Goal: Task Accomplishment & Management: Manage account settings

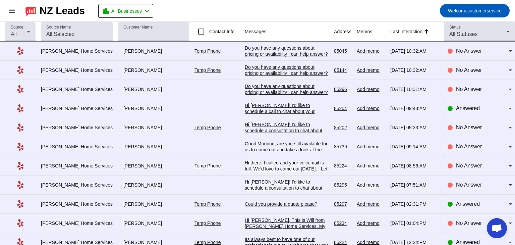
scroll to position [26, 0]
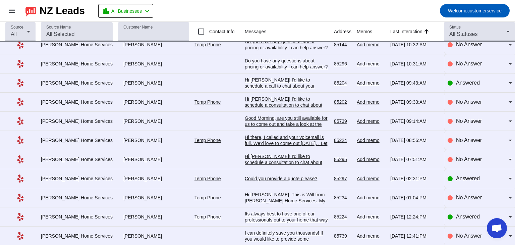
click at [253, 216] on div "Its always best to have one of our professionals out to your home that way they…" at bounding box center [287, 229] width 84 height 36
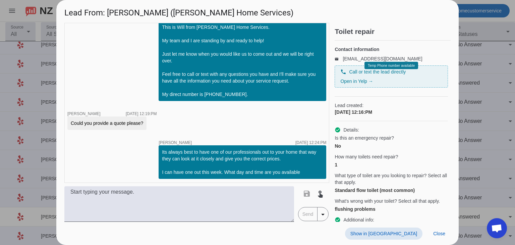
scroll to position [28, 0]
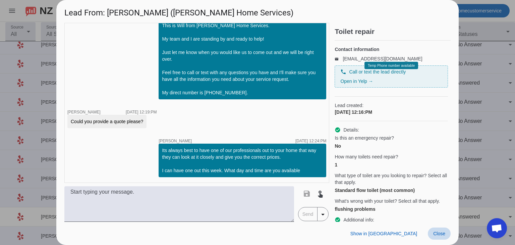
click at [444, 237] on span at bounding box center [439, 234] width 23 height 12
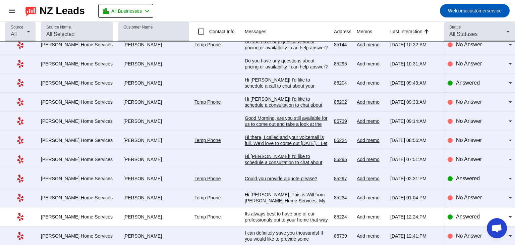
scroll to position [0, 0]
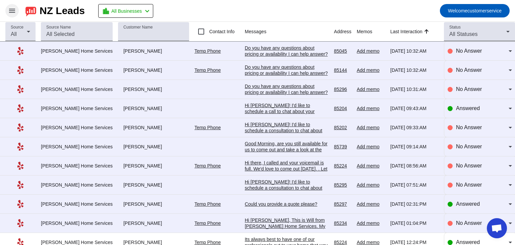
click at [10, 12] on mat-icon "menu" at bounding box center [12, 11] width 8 height 8
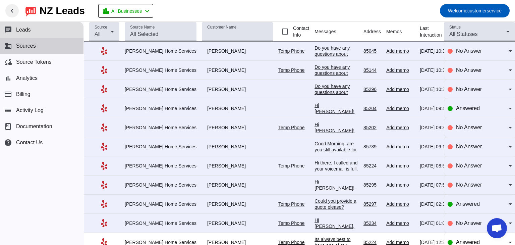
click at [29, 46] on span "Sources" at bounding box center [26, 46] width 20 height 6
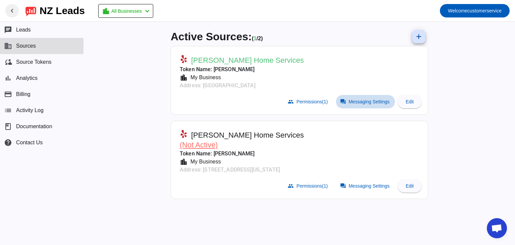
click at [356, 102] on span "Messaging Settings" at bounding box center [369, 101] width 41 height 5
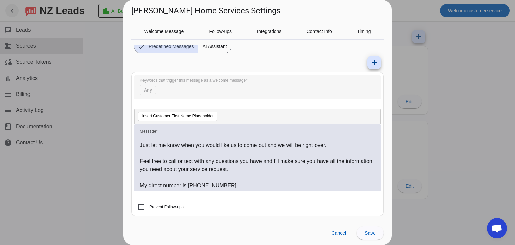
scroll to position [42, 0]
click at [226, 33] on span "Follow-ups" at bounding box center [220, 31] width 23 height 5
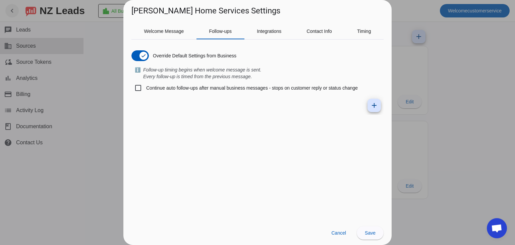
scroll to position [0, 0]
click at [141, 87] on input "Continue auto follow-ups after manual business messages - stops on customer rep…" at bounding box center [138, 87] width 13 height 13
checkbox input "true"
click at [375, 108] on mat-icon "add" at bounding box center [375, 105] width 8 height 8
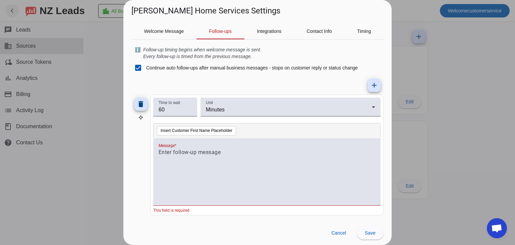
scroll to position [20, 0]
click at [210, 157] on div at bounding box center [267, 176] width 217 height 54
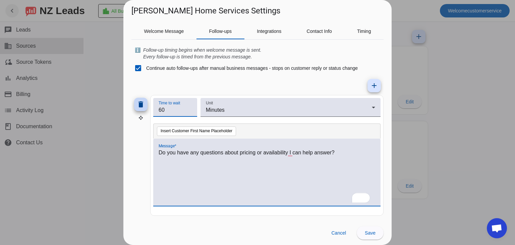
drag, startPoint x: 174, startPoint y: 112, endPoint x: 146, endPoint y: 110, distance: 28.2
click at [146, 110] on div "delete Time to wait 60 Unit Minutes Insert Customer First Name Placeholder Mess…" at bounding box center [258, 155] width 252 height 121
type input "5"
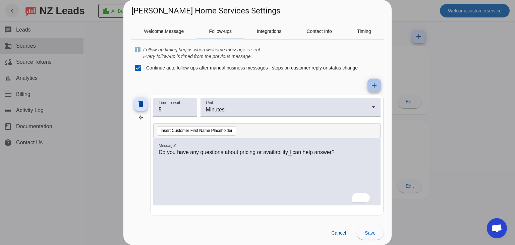
click at [371, 87] on mat-icon "add" at bounding box center [375, 85] width 8 height 8
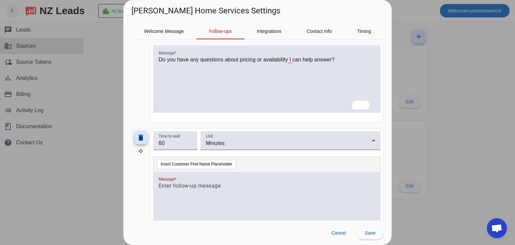
scroll to position [146, 0]
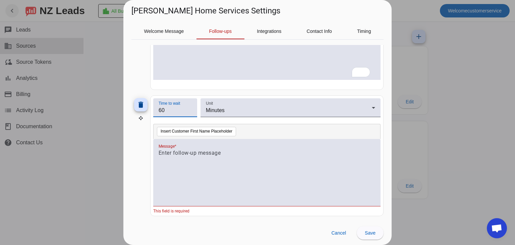
drag, startPoint x: 172, startPoint y: 111, endPoint x: 132, endPoint y: 110, distance: 39.6
click at [132, 110] on div "delete Time to wait 60 Unit Minutes Insert Customer First Name Placeholder Mess…" at bounding box center [258, 155] width 252 height 121
type input "15"
click at [211, 160] on div at bounding box center [267, 176] width 217 height 54
paste div "To enrich screen reader interactions, please activate Accessibility in Grammarl…"
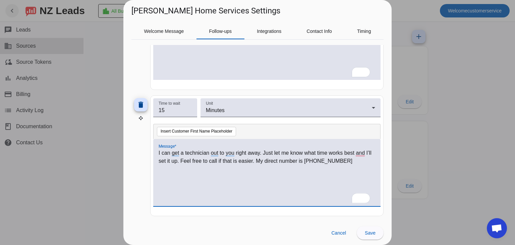
click at [316, 160] on p "I can get a technician out to you right away. Just let me know what time works …" at bounding box center [267, 157] width 217 height 16
click at [326, 160] on p "I can get a technician out to you right away. Just let me know what time works …" at bounding box center [267, 157] width 217 height 16
click at [337, 159] on p "I can get a technician out to you right away. Just let me know what time works …" at bounding box center [267, 157] width 217 height 16
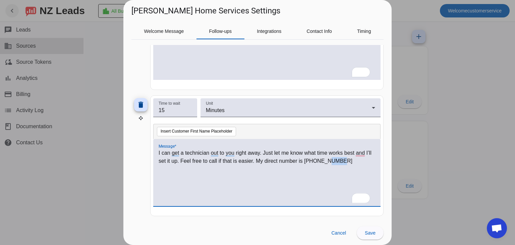
click at [337, 159] on p "I can get a technician out to you right away. Just let me know what time works …" at bounding box center [267, 157] width 217 height 16
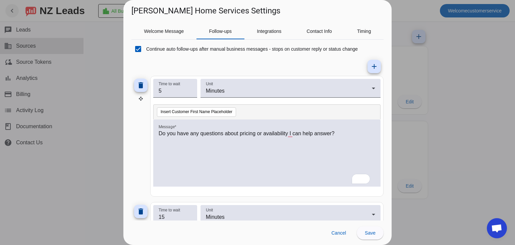
scroll to position [30, 0]
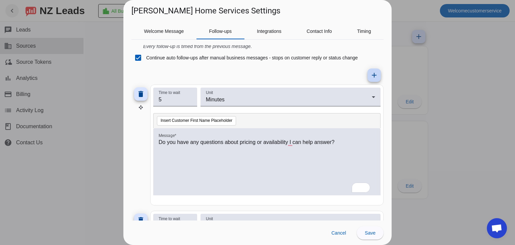
click at [368, 79] on span at bounding box center [374, 75] width 16 height 16
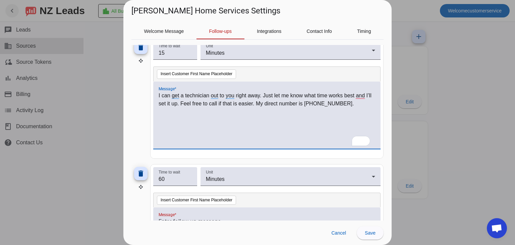
scroll to position [272, 0]
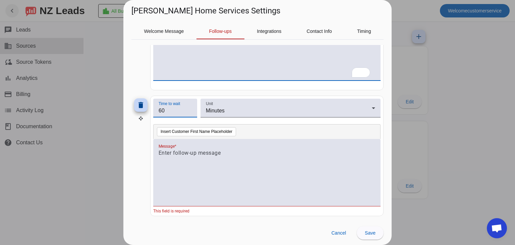
drag, startPoint x: 167, startPoint y: 107, endPoint x: 138, endPoint y: 108, distance: 28.9
click at [138, 108] on div "delete Time to wait 60 Unit Minutes Insert Customer First Name Placeholder Mess…" at bounding box center [258, 156] width 252 height 121
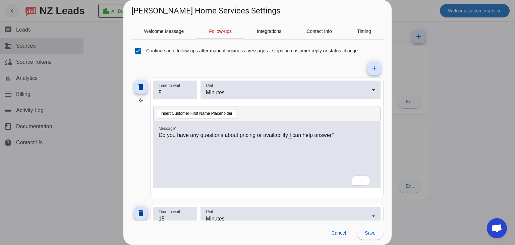
scroll to position [0, 0]
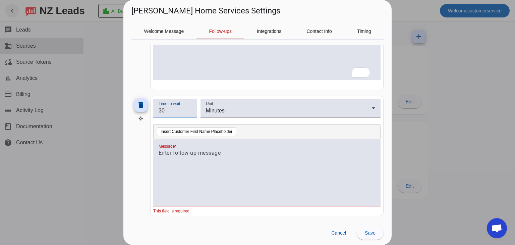
type input "30"
click at [201, 153] on p at bounding box center [267, 153] width 217 height 8
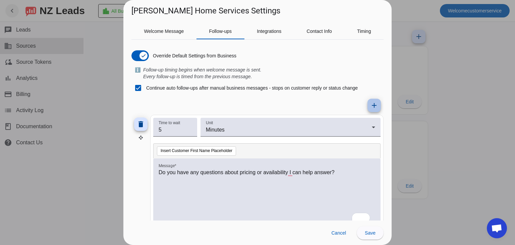
click at [371, 109] on mat-icon "add" at bounding box center [375, 105] width 8 height 8
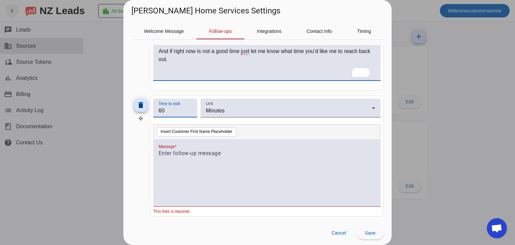
drag, startPoint x: 173, startPoint y: 109, endPoint x: 128, endPoint y: 117, distance: 45.7
click at [128, 117] on div "Welcome Message Follow-ups Integrations Contact Info Timing Override Default Se…" at bounding box center [258, 118] width 268 height 204
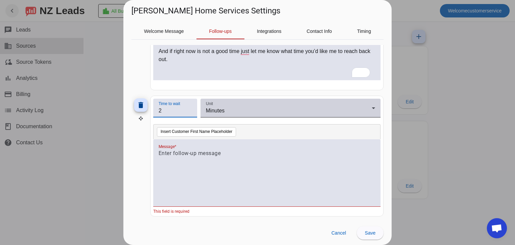
type input "2"
click at [250, 112] on div "Minutes" at bounding box center [289, 111] width 166 height 8
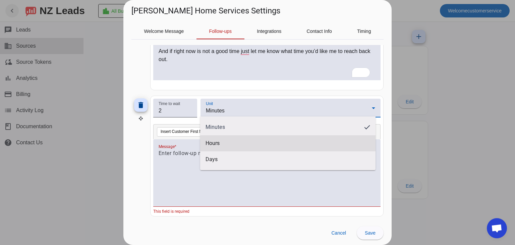
click at [215, 139] on mat-option "Hours" at bounding box center [288, 143] width 176 height 16
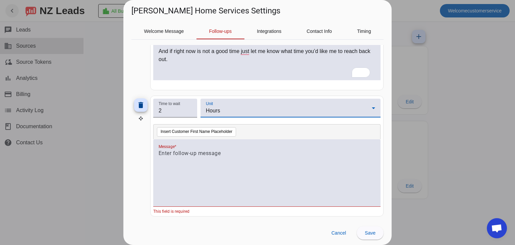
click at [188, 153] on p at bounding box center [267, 153] width 217 height 8
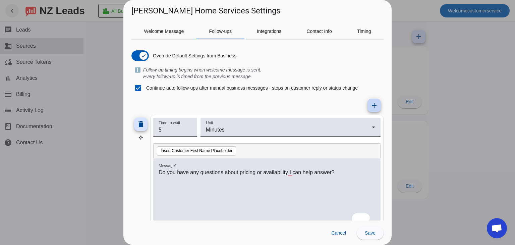
click at [371, 104] on mat-icon "add" at bounding box center [375, 105] width 8 height 8
drag, startPoint x: 0, startPoint y: 0, endPoint x: 130, endPoint y: 108, distance: 168.5
click at [130, 108] on div "Welcome Message Follow-ups Integrations Contact Info Timing Override Default Se…" at bounding box center [258, 118] width 268 height 204
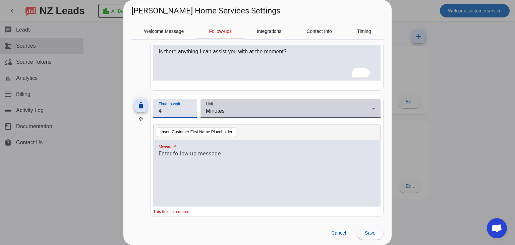
type input "4"
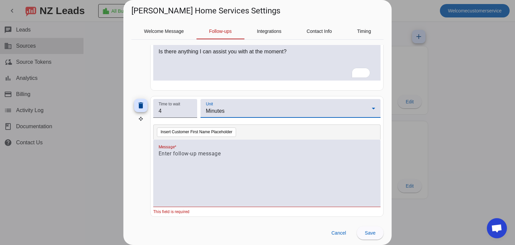
click at [246, 108] on div "Minutes" at bounding box center [289, 111] width 166 height 8
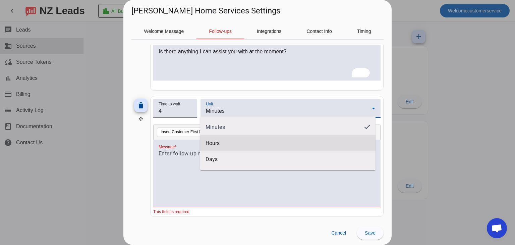
click at [224, 144] on mat-option "Hours" at bounding box center [288, 143] width 176 height 16
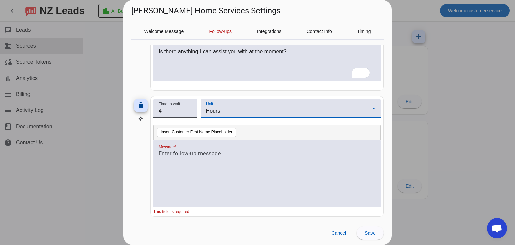
click at [192, 159] on div at bounding box center [267, 177] width 217 height 54
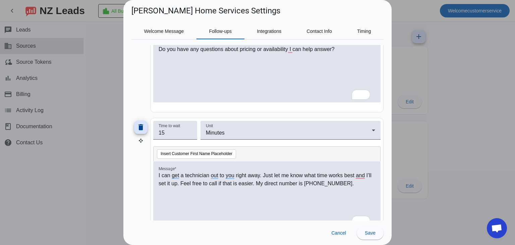
scroll to position [0, 0]
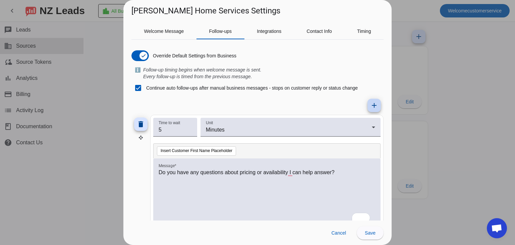
click at [371, 102] on mat-icon "add" at bounding box center [375, 105] width 8 height 8
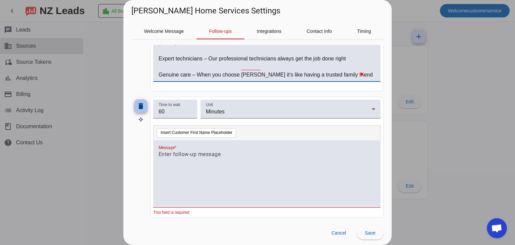
click at [144, 109] on span at bounding box center [141, 106] width 16 height 16
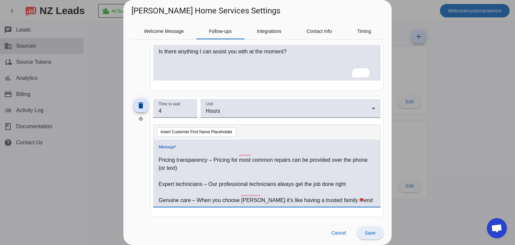
click at [376, 231] on span "Save" at bounding box center [370, 232] width 11 height 5
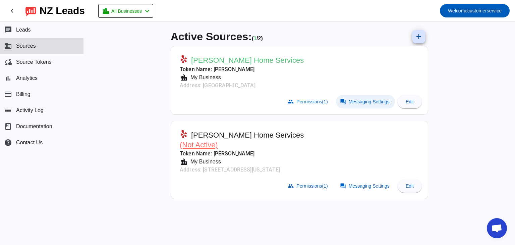
click at [369, 101] on span "Messaging Settings" at bounding box center [369, 101] width 41 height 5
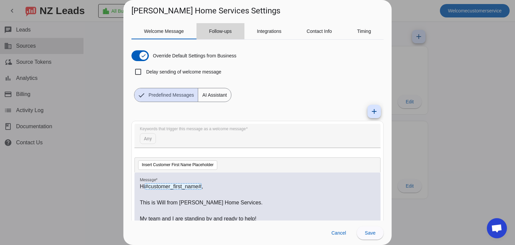
click at [227, 31] on span "Follow-ups" at bounding box center [220, 31] width 23 height 5
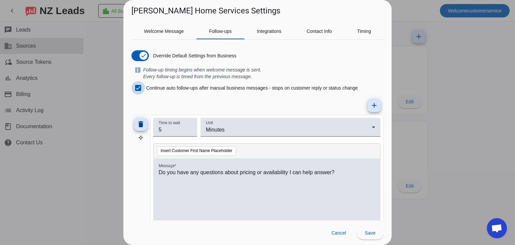
click at [139, 88] on input "Continue auto follow-ups after manual business messages - stops on customer rep…" at bounding box center [138, 87] width 13 height 13
click at [139, 89] on input "Continue auto follow-ups after manual business messages - stops on customer rep…" at bounding box center [138, 87] width 13 height 13
checkbox input "true"
click at [272, 33] on span "Integrations" at bounding box center [269, 31] width 24 height 5
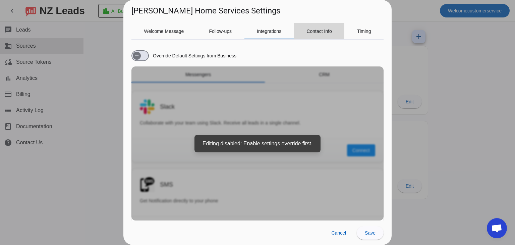
click at [308, 25] on span "Contact Info" at bounding box center [320, 31] width 26 height 16
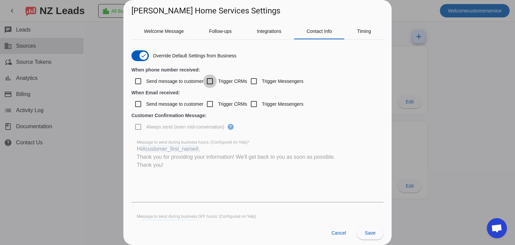
click at [212, 80] on input "Trigger СRMs" at bounding box center [209, 81] width 13 height 13
click at [211, 81] on input "Trigger СRMs" at bounding box center [209, 81] width 13 height 13
checkbox input "false"
click at [268, 39] on span "Integrations" at bounding box center [269, 31] width 24 height 16
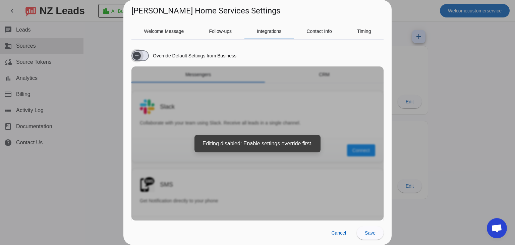
click at [138, 56] on icon "button" at bounding box center [136, 55] width 5 height 5
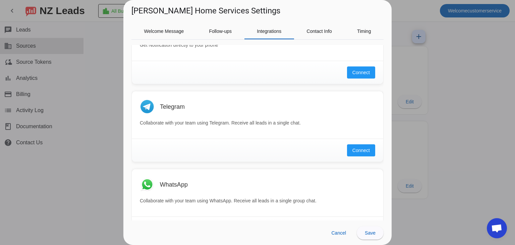
scroll to position [156, 0]
click at [322, 31] on span "Contact Info" at bounding box center [320, 31] width 26 height 5
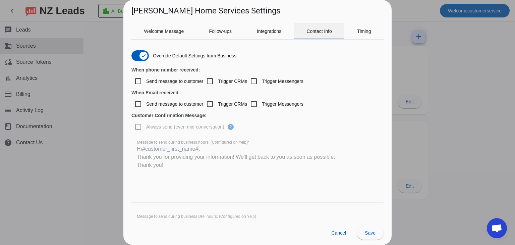
scroll to position [0, 0]
click at [270, 30] on span "Integrations" at bounding box center [269, 31] width 24 height 5
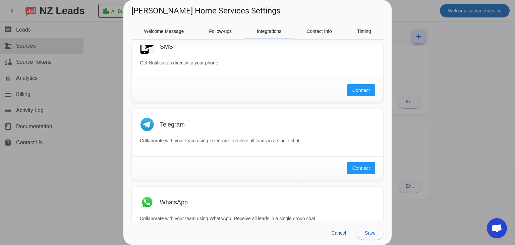
scroll to position [138, 0]
click at [341, 231] on span "Cancel" at bounding box center [339, 232] width 15 height 5
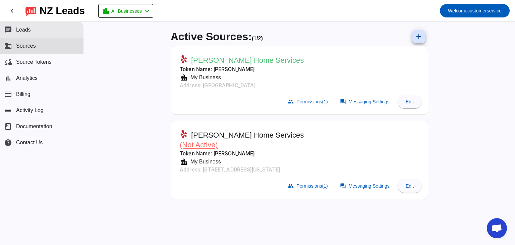
click at [28, 31] on span "Leads" at bounding box center [23, 30] width 15 height 6
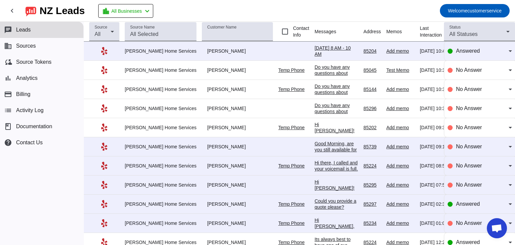
scroll to position [31, 0]
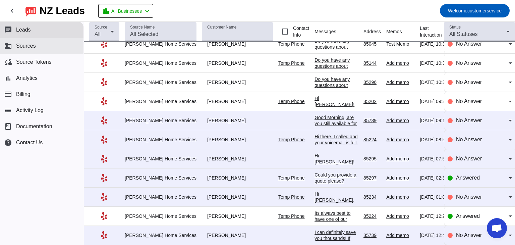
click at [23, 45] on span "Sources" at bounding box center [26, 46] width 20 height 6
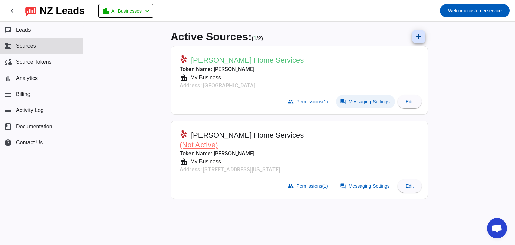
click at [366, 102] on span "Messaging Settings" at bounding box center [369, 101] width 41 height 5
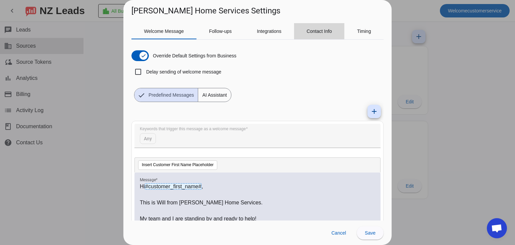
click at [325, 31] on span "Contact Info" at bounding box center [320, 31] width 26 height 5
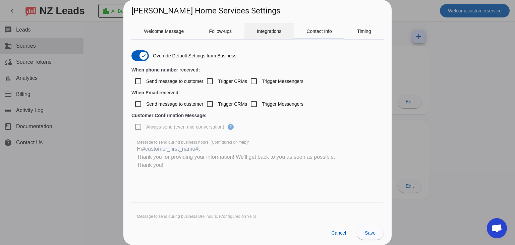
click at [280, 30] on span "Integrations" at bounding box center [269, 31] width 24 height 5
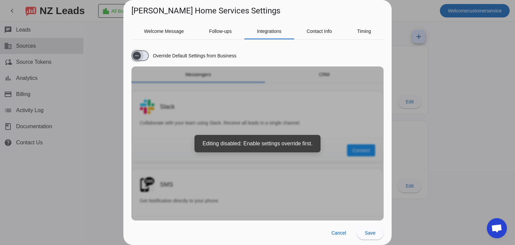
click at [141, 59] on span "button" at bounding box center [137, 56] width 8 height 8
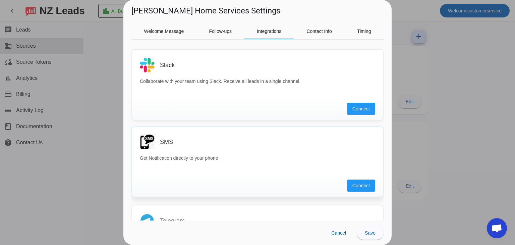
scroll to position [43, 0]
click at [357, 187] on span "Connect" at bounding box center [361, 184] width 17 height 7
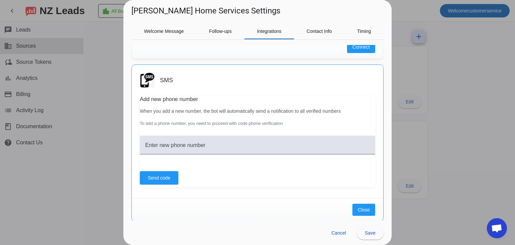
scroll to position [107, 0]
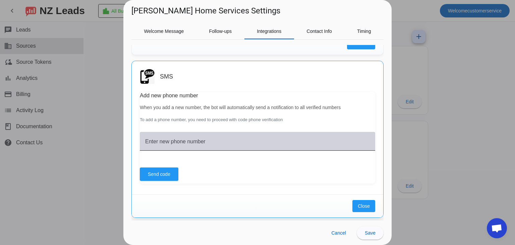
click at [169, 145] on input "Enter new phone number" at bounding box center [257, 144] width 225 height 8
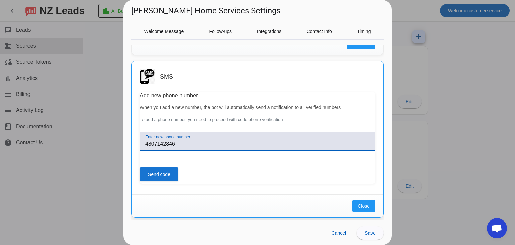
type input "4807142846"
click at [160, 176] on span "Send code" at bounding box center [159, 174] width 22 height 7
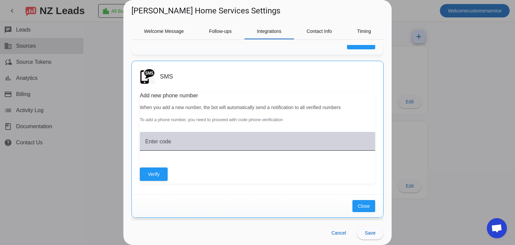
click at [188, 140] on input "Enter code" at bounding box center [257, 144] width 225 height 8
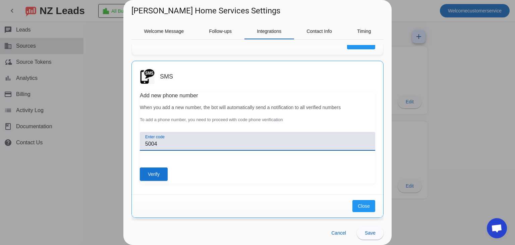
type input "5004"
click at [154, 176] on span "Verify" at bounding box center [154, 174] width 12 height 7
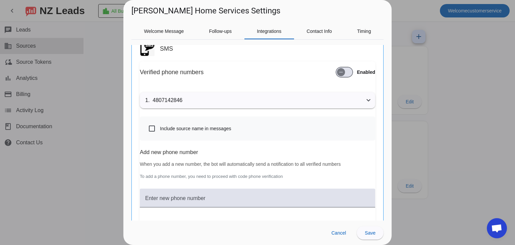
scroll to position [135, 0]
click at [367, 99] on icon at bounding box center [369, 100] width 8 height 8
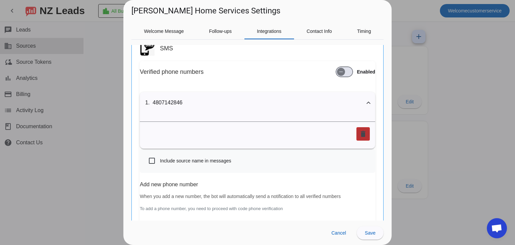
click at [359, 133] on mat-icon "delete" at bounding box center [363, 134] width 8 height 8
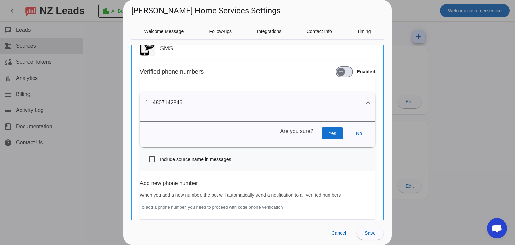
click at [336, 132] on span at bounding box center [332, 133] width 21 height 12
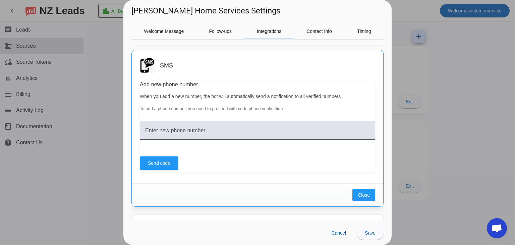
scroll to position [118, 0]
click at [338, 235] on span "Cancel" at bounding box center [339, 232] width 15 height 5
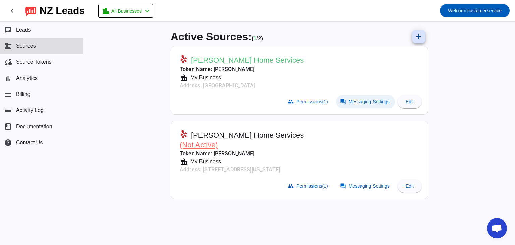
click at [356, 104] on span "Messaging Settings" at bounding box center [369, 101] width 41 height 5
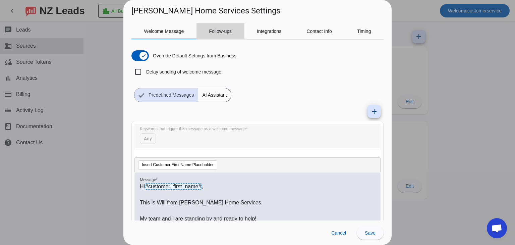
click at [225, 31] on span "Follow-ups" at bounding box center [220, 31] width 23 height 5
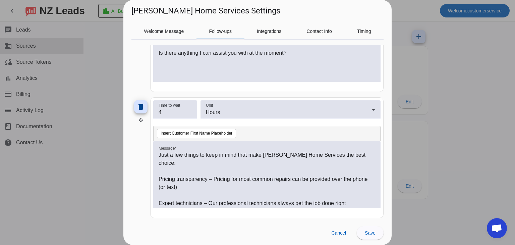
scroll to position [523, 0]
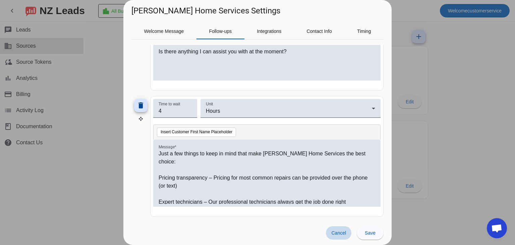
click at [340, 234] on span "Cancel" at bounding box center [339, 232] width 15 height 5
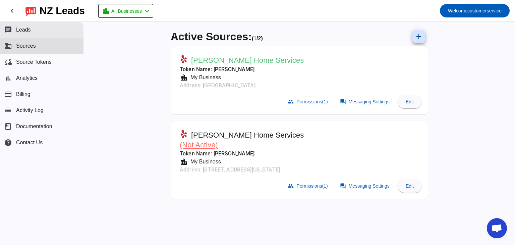
click at [27, 30] on span "Leads" at bounding box center [23, 30] width 15 height 6
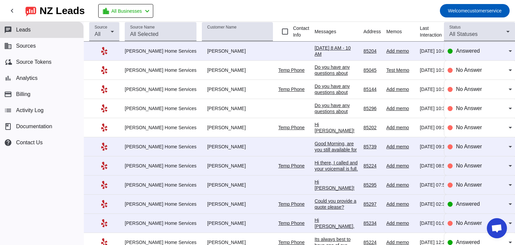
scroll to position [31, 0]
